Goal: Find contact information: Find contact information

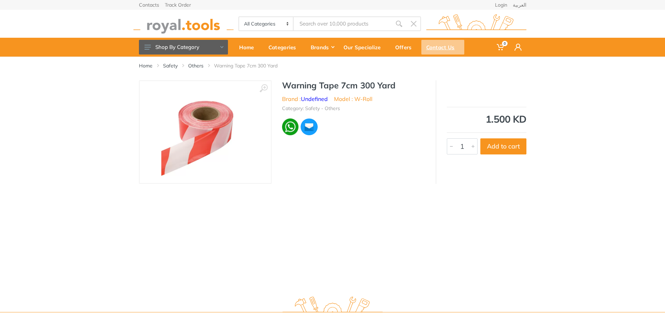
click at [438, 45] on div "Contact Us" at bounding box center [442, 47] width 43 height 15
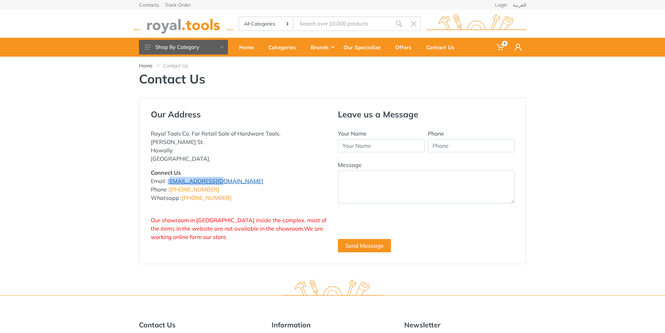
drag, startPoint x: 214, startPoint y: 182, endPoint x: 169, endPoint y: 184, distance: 45.4
click at [169, 184] on p "Connect Us Email : info@royal.tools Phone : +965 22620757 Whatsapp : +965 96777…" at bounding box center [239, 184] width 177 height 33
copy link "[EMAIL_ADDRESS][DOMAIN_NAME]"
